Goal: Transaction & Acquisition: Purchase product/service

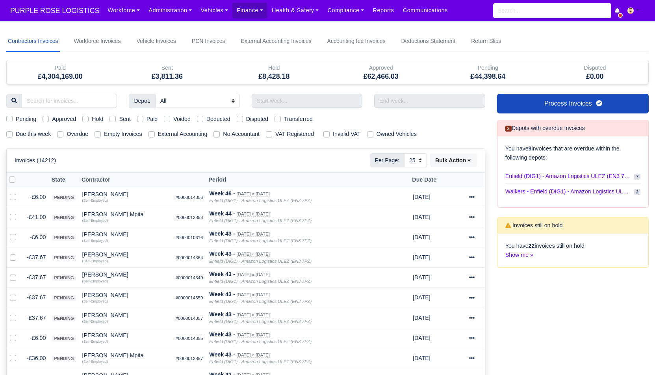
select select "25"
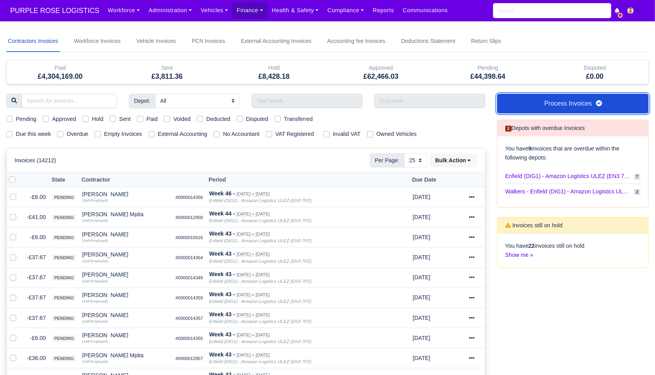
click at [533, 96] on link "Process Invoices" at bounding box center [573, 104] width 152 height 20
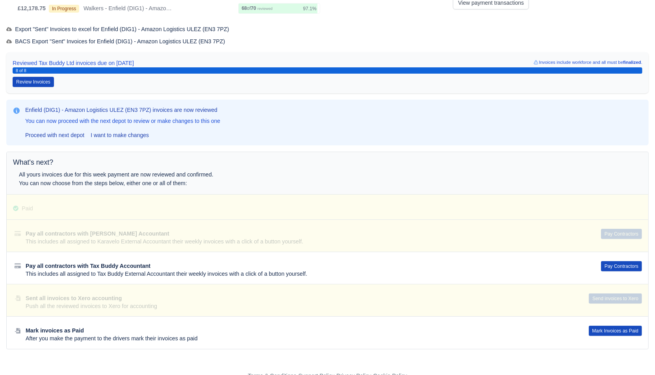
scroll to position [85, 0]
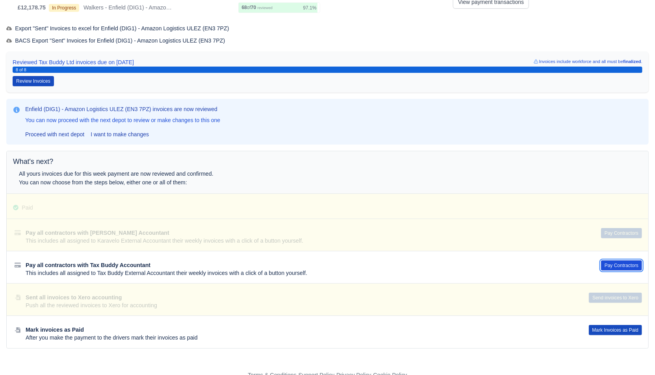
click at [620, 261] on button "Pay Contractors" at bounding box center [621, 265] width 41 height 10
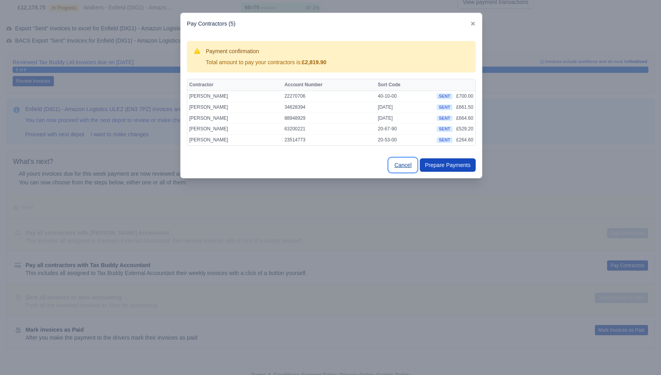
click at [405, 163] on link "Cancel" at bounding box center [403, 164] width 28 height 13
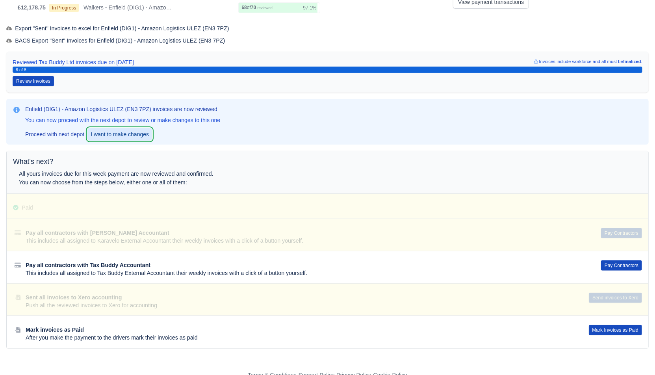
click at [137, 135] on link "I want to make changes" at bounding box center [119, 134] width 65 height 13
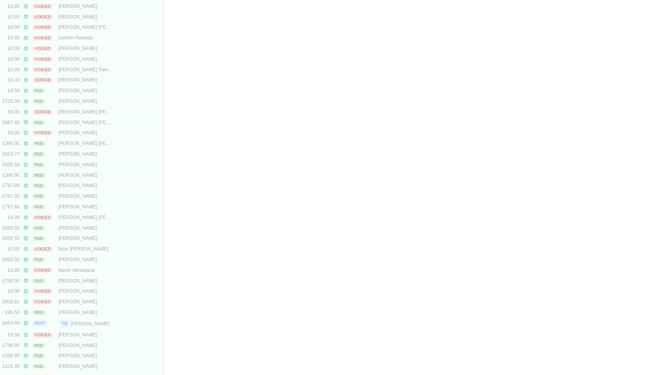
scroll to position [1538, 0]
click at [101, 256] on div "TB Ridhwan Ahmed" at bounding box center [85, 258] width 55 height 8
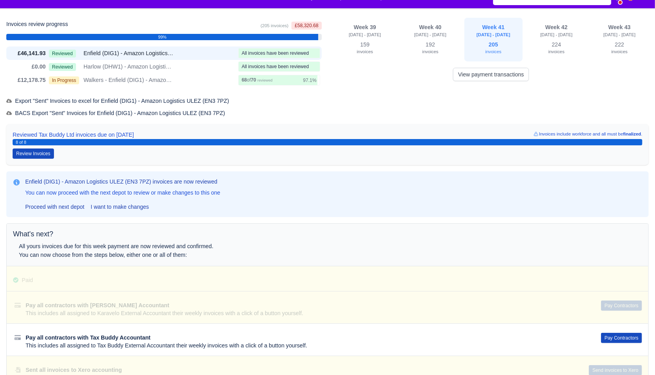
scroll to position [0, 0]
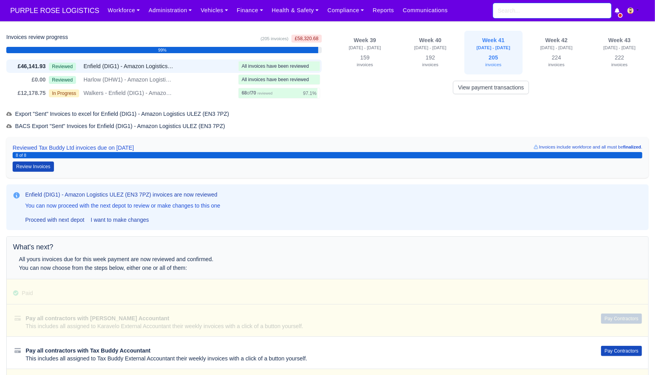
click at [550, 15] on input "search" at bounding box center [552, 10] width 118 height 15
paste input "Rilwan Aderemi"
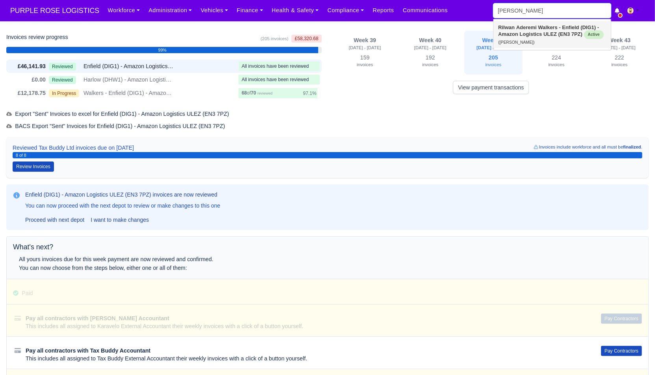
type input "Rilwan Aderemi"
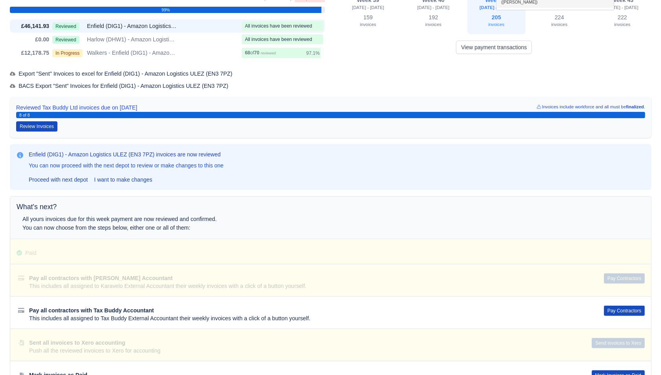
scroll to position [60, 0]
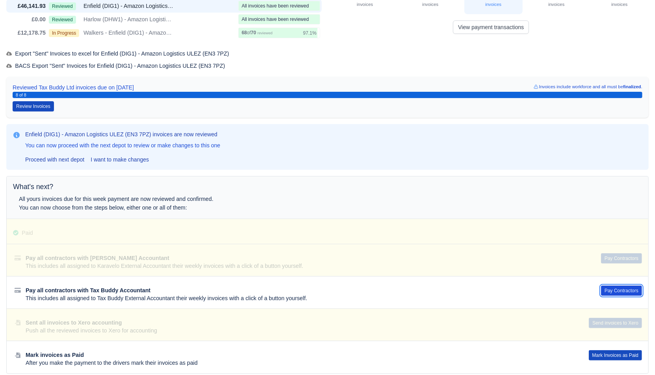
click at [620, 285] on button "Pay Contractors" at bounding box center [621, 290] width 41 height 10
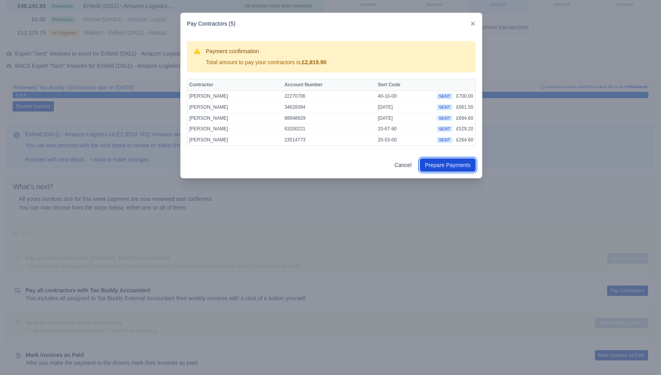
click at [445, 165] on button "Prepare Payments" at bounding box center [448, 164] width 56 height 13
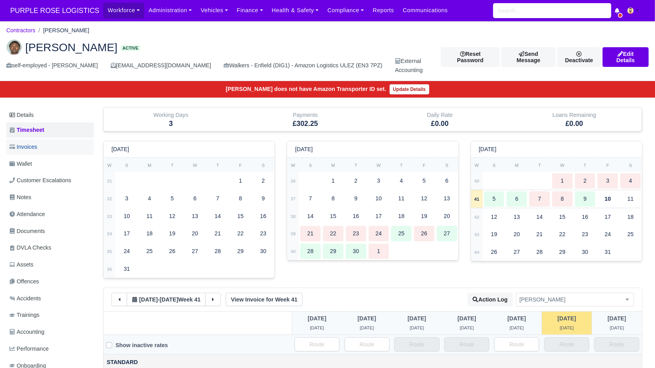
click at [35, 148] on span "Invoices" at bounding box center [23, 146] width 28 height 9
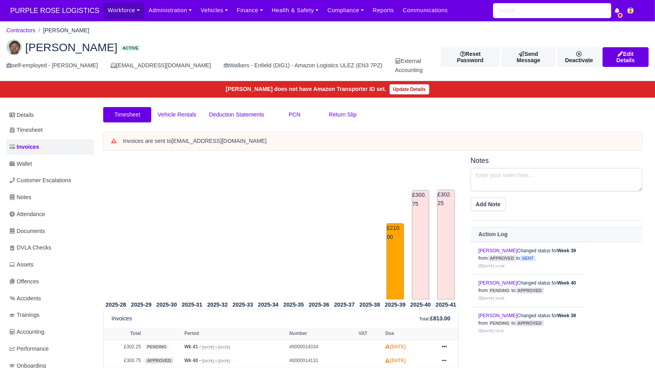
scroll to position [64, 0]
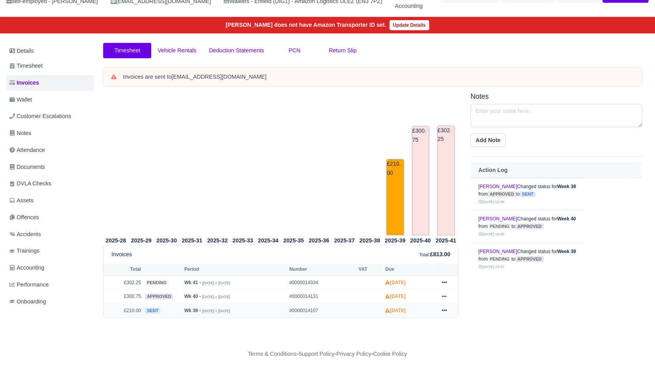
click at [447, 309] on link at bounding box center [444, 311] width 12 height 10
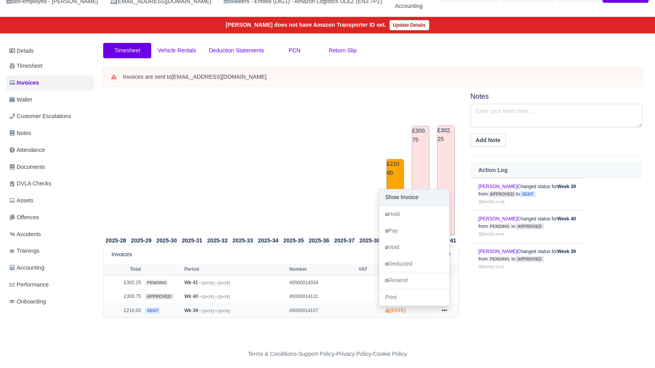
click at [407, 194] on link "Show Invoice" at bounding box center [414, 197] width 70 height 17
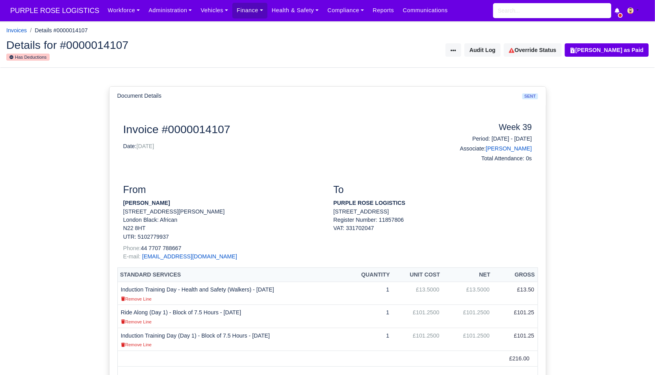
scroll to position [226, 0]
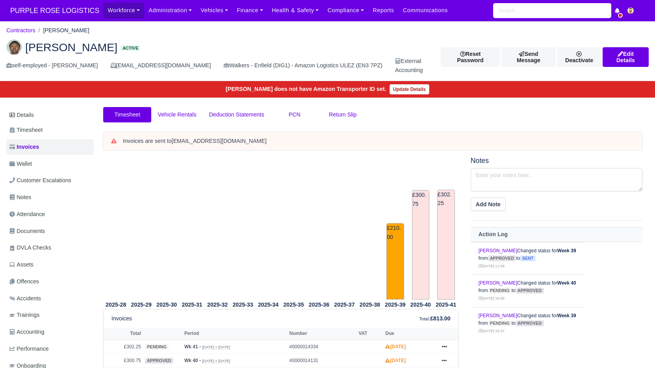
scroll to position [64, 0]
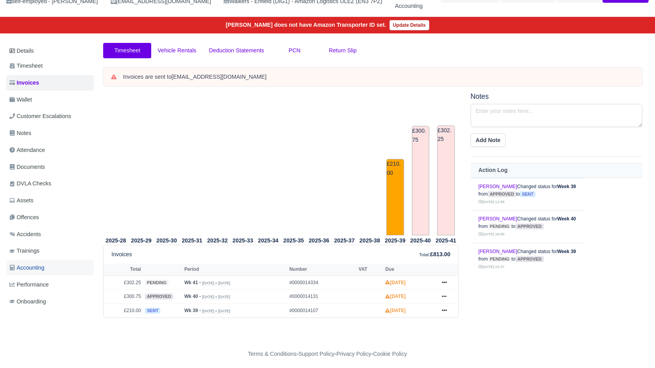
click at [38, 268] on span "Accounting" at bounding box center [26, 267] width 35 height 9
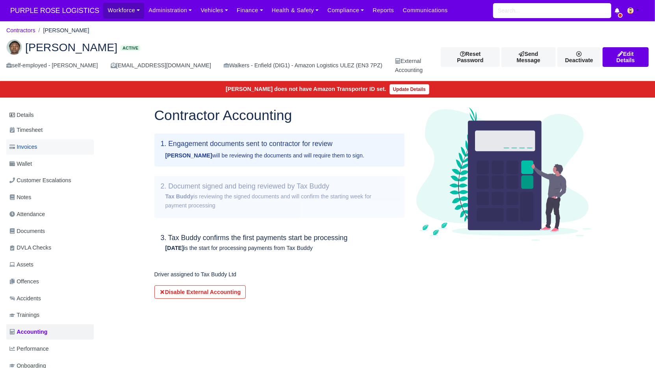
click at [37, 149] on span "Invoices" at bounding box center [23, 146] width 28 height 9
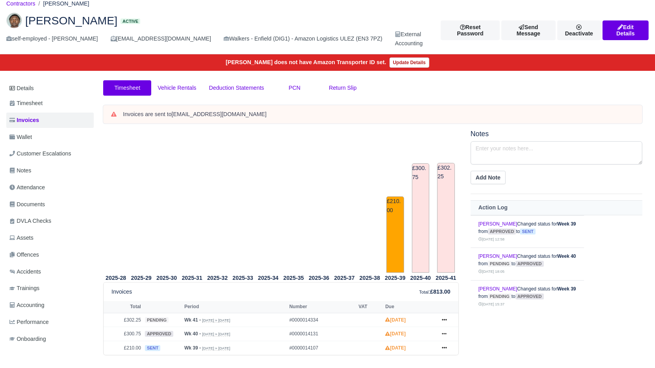
scroll to position [64, 0]
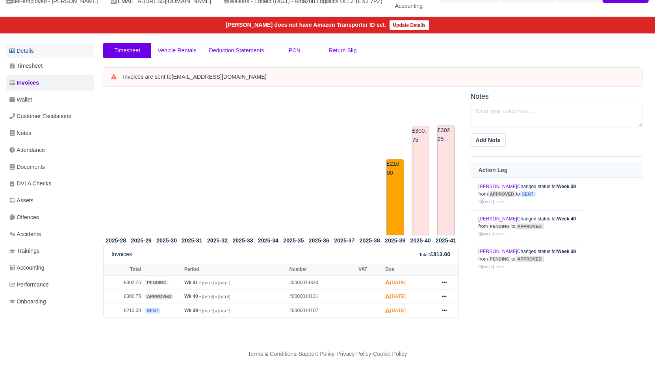
click at [54, 47] on link "Details" at bounding box center [49, 51] width 87 height 15
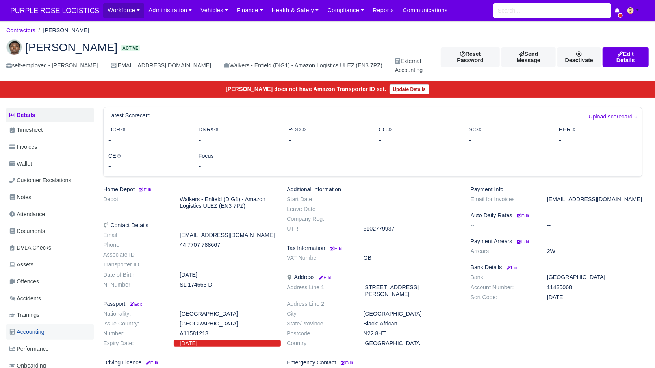
click at [44, 331] on span "Accounting" at bounding box center [26, 331] width 35 height 9
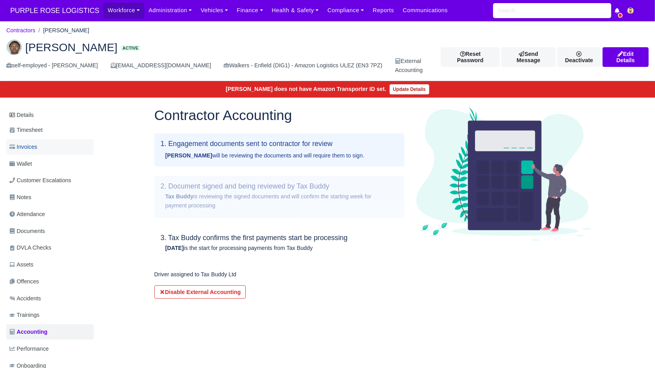
click at [22, 150] on span "Invoices" at bounding box center [23, 146] width 28 height 9
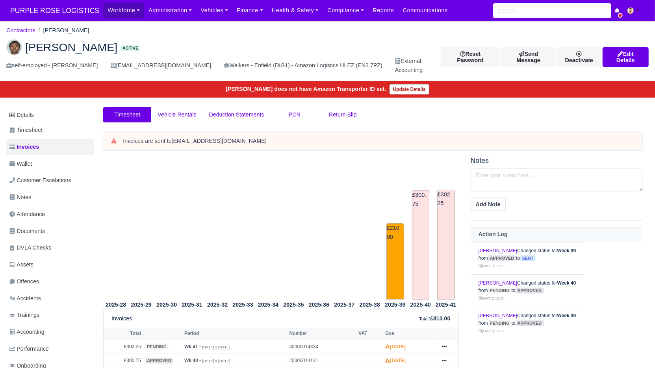
scroll to position [64, 0]
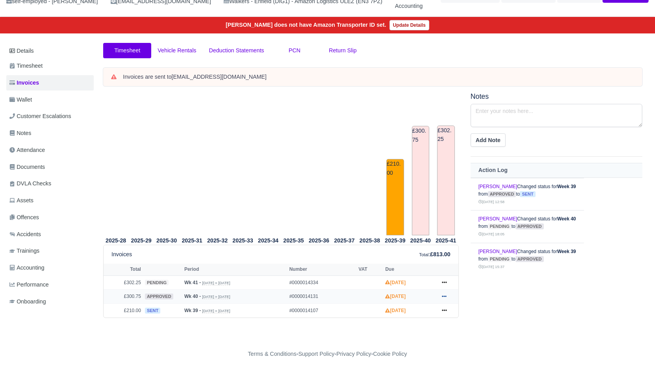
click at [446, 296] on icon at bounding box center [444, 296] width 5 height 5
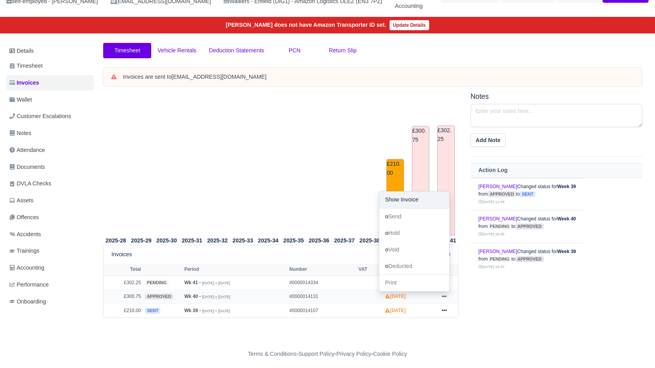
click at [416, 195] on link "Show Invoice" at bounding box center [414, 200] width 70 height 17
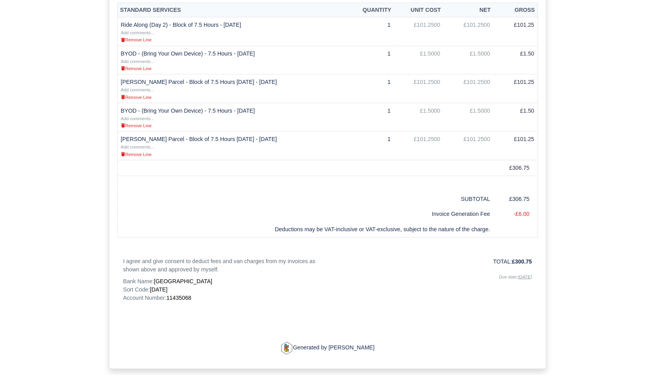
scroll to position [299, 0]
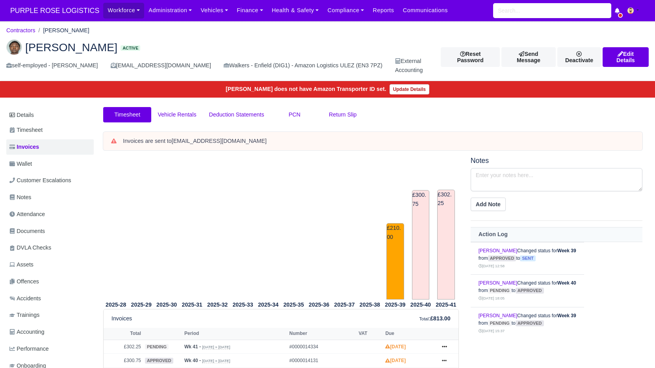
scroll to position [64, 0]
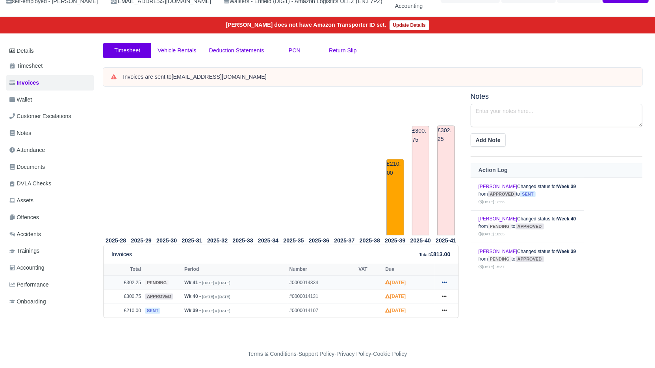
click at [446, 283] on icon at bounding box center [444, 282] width 5 height 5
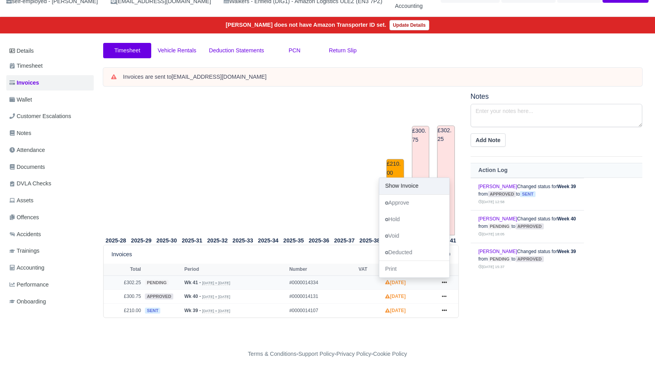
click at [421, 187] on link "Show Invoice" at bounding box center [414, 186] width 70 height 17
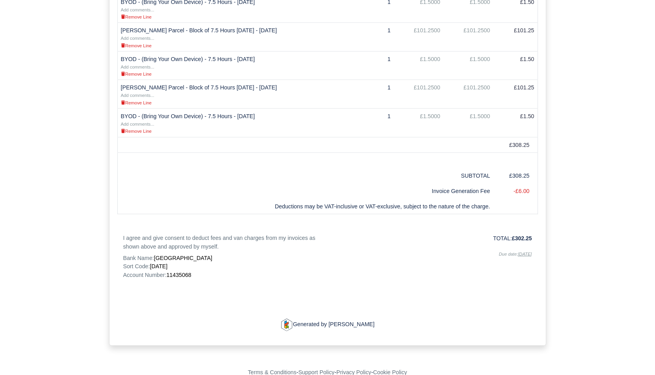
scroll to position [327, 0]
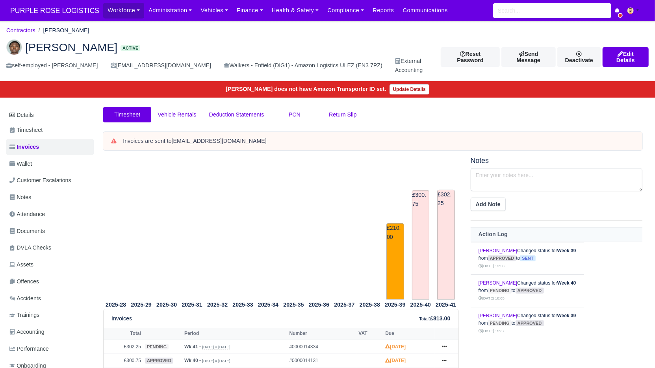
click at [637, 12] on button at bounding box center [636, 10] width 26 height 11
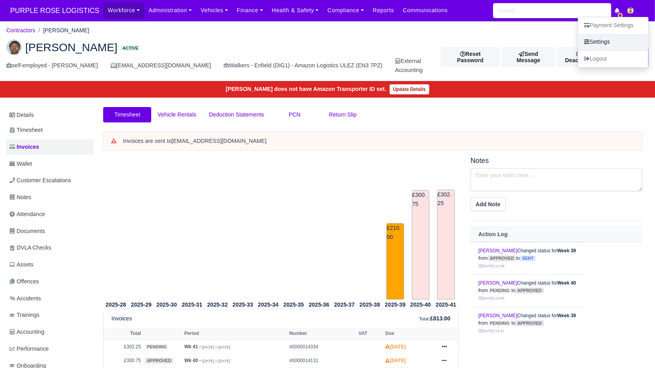
click at [618, 42] on link "Settings" at bounding box center [613, 42] width 70 height 17
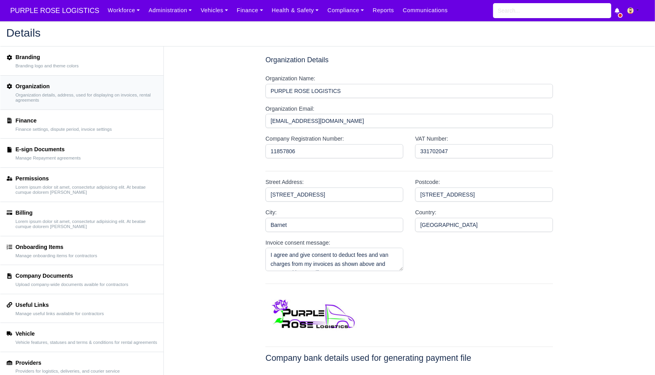
click at [74, 135] on link "Finance Finance settings, dispute period, invoice settings" at bounding box center [81, 124] width 163 height 29
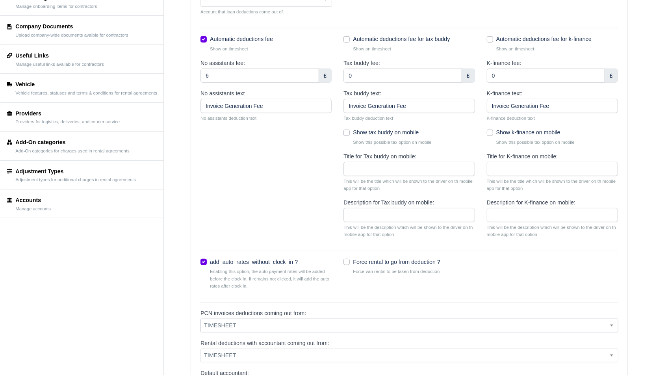
scroll to position [245, 0]
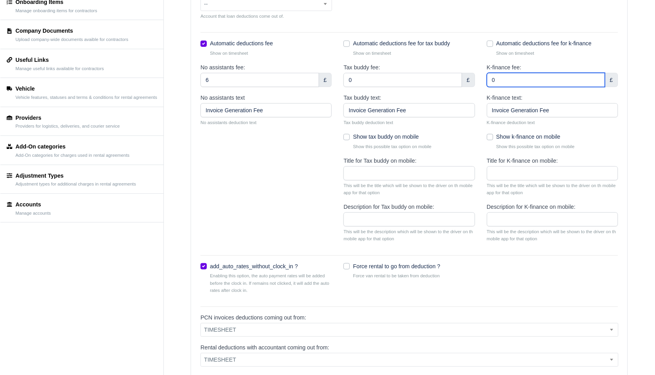
click at [502, 75] on input "0" at bounding box center [545, 80] width 118 height 14
type input "6"
click at [496, 40] on label "Automatic deductions fee for k-finance" at bounding box center [543, 43] width 95 height 9
click at [490, 40] on input "Automatic deductions fee for k-finance" at bounding box center [489, 42] width 6 height 6
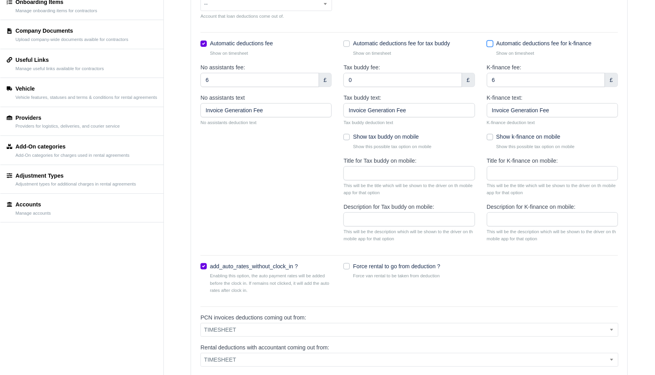
checkbox input "true"
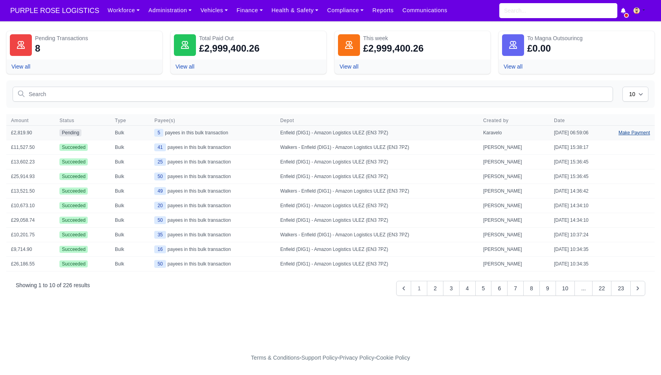
click at [636, 133] on link "Make Payment" at bounding box center [634, 133] width 41 height 14
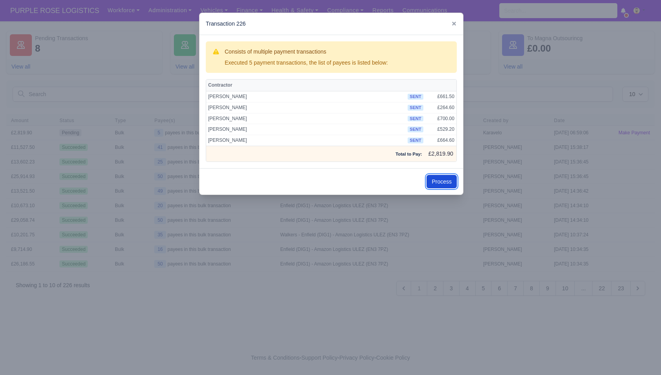
click at [455, 185] on button "Process" at bounding box center [442, 181] width 30 height 13
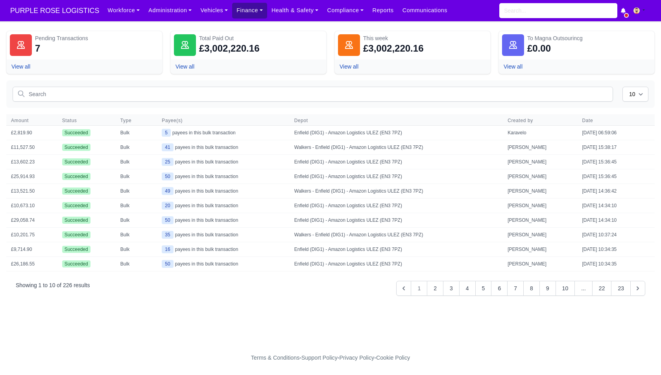
click at [240, 8] on link "Finance" at bounding box center [249, 10] width 35 height 15
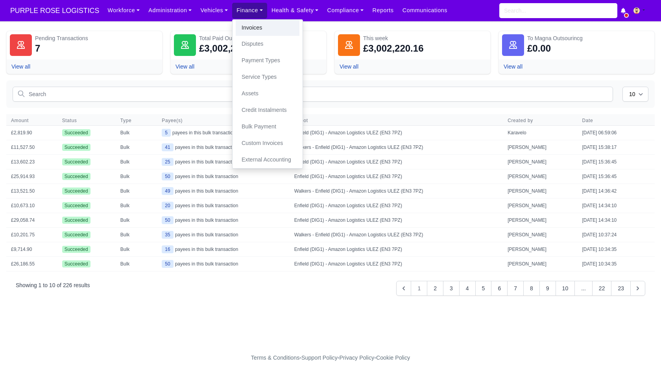
click at [241, 27] on link "Invoices" at bounding box center [268, 28] width 64 height 17
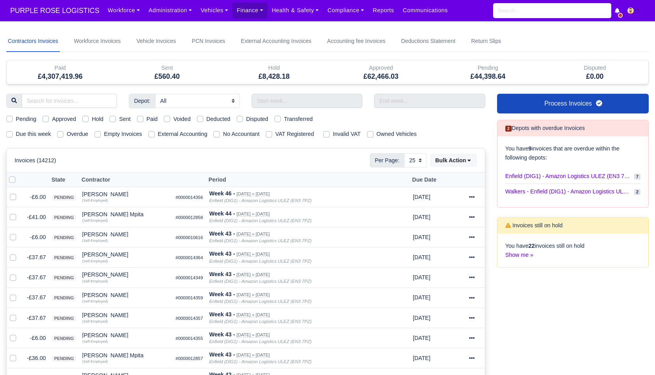
select select "25"
click at [28, 130] on label "Due this week" at bounding box center [33, 133] width 35 height 9
click at [13, 130] on input "Due this week" at bounding box center [9, 132] width 6 height 6
checkbox input "true"
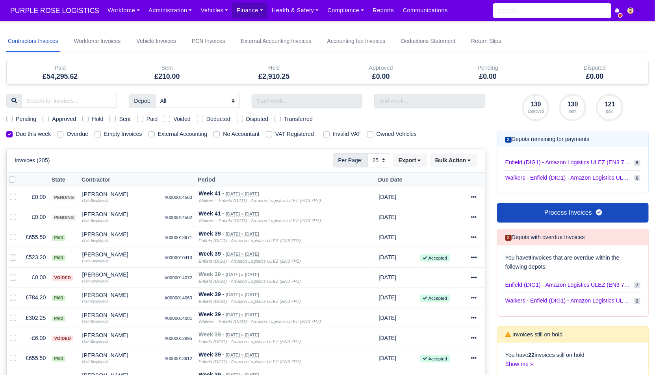
click at [130, 117] on label "Sent" at bounding box center [124, 119] width 11 height 9
click at [116, 117] on input "Sent" at bounding box center [112, 118] width 6 height 6
checkbox input "true"
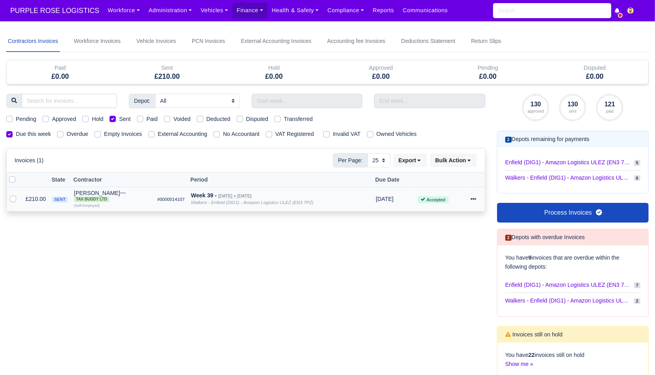
click at [34, 194] on td "£210.00" at bounding box center [35, 199] width 26 height 24
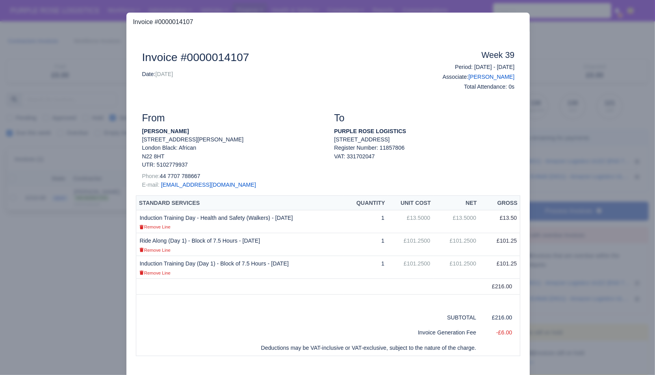
click at [62, 244] on div at bounding box center [327, 187] width 655 height 375
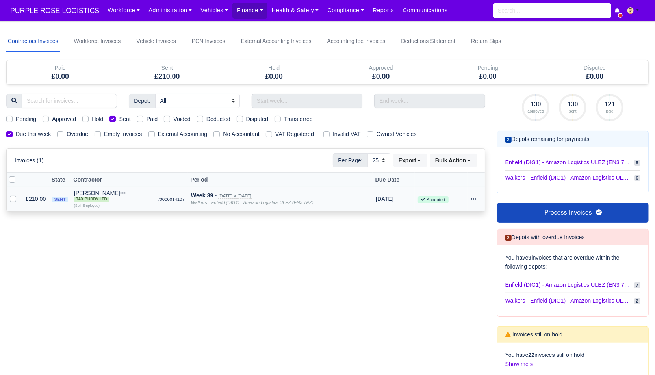
click at [476, 196] on icon at bounding box center [473, 199] width 6 height 6
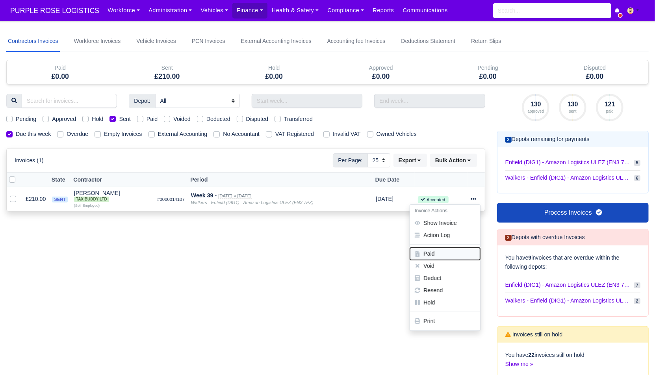
drag, startPoint x: 440, startPoint y: 255, endPoint x: 231, endPoint y: 282, distance: 209.9
click at [233, 283] on div "Depot: All Enfield (DIG1) - Amazon Logistics ULEZ (EN3 7PZ) Harlow (DHW1) - Ama…" at bounding box center [245, 240] width 490 height 292
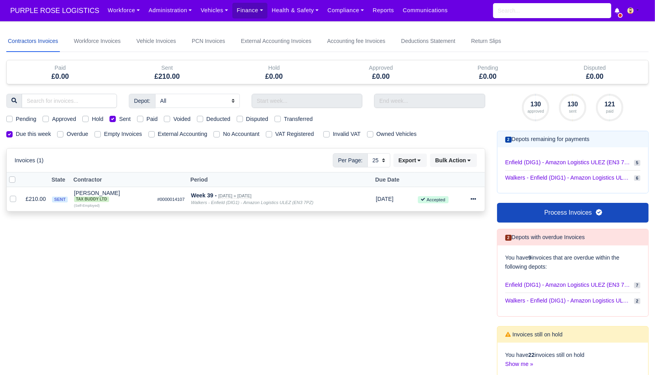
click at [231, 282] on div "Depot: All Enfield (DIG1) - Amazon Logistics ULEZ (EN3 7PZ) Harlow (DHW1) - Ama…" at bounding box center [245, 240] width 490 height 292
click at [43, 193] on td "£210.00" at bounding box center [35, 199] width 26 height 24
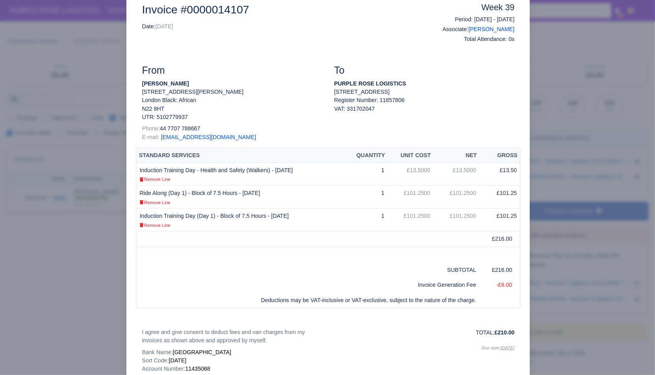
scroll to position [46, 0]
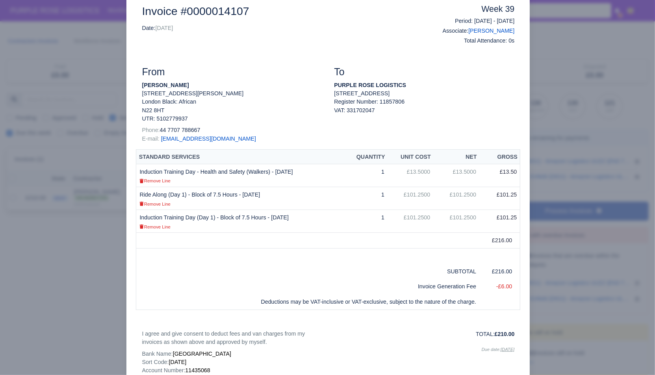
click at [98, 279] on div at bounding box center [327, 187] width 655 height 375
